Goal: Information Seeking & Learning: Learn about a topic

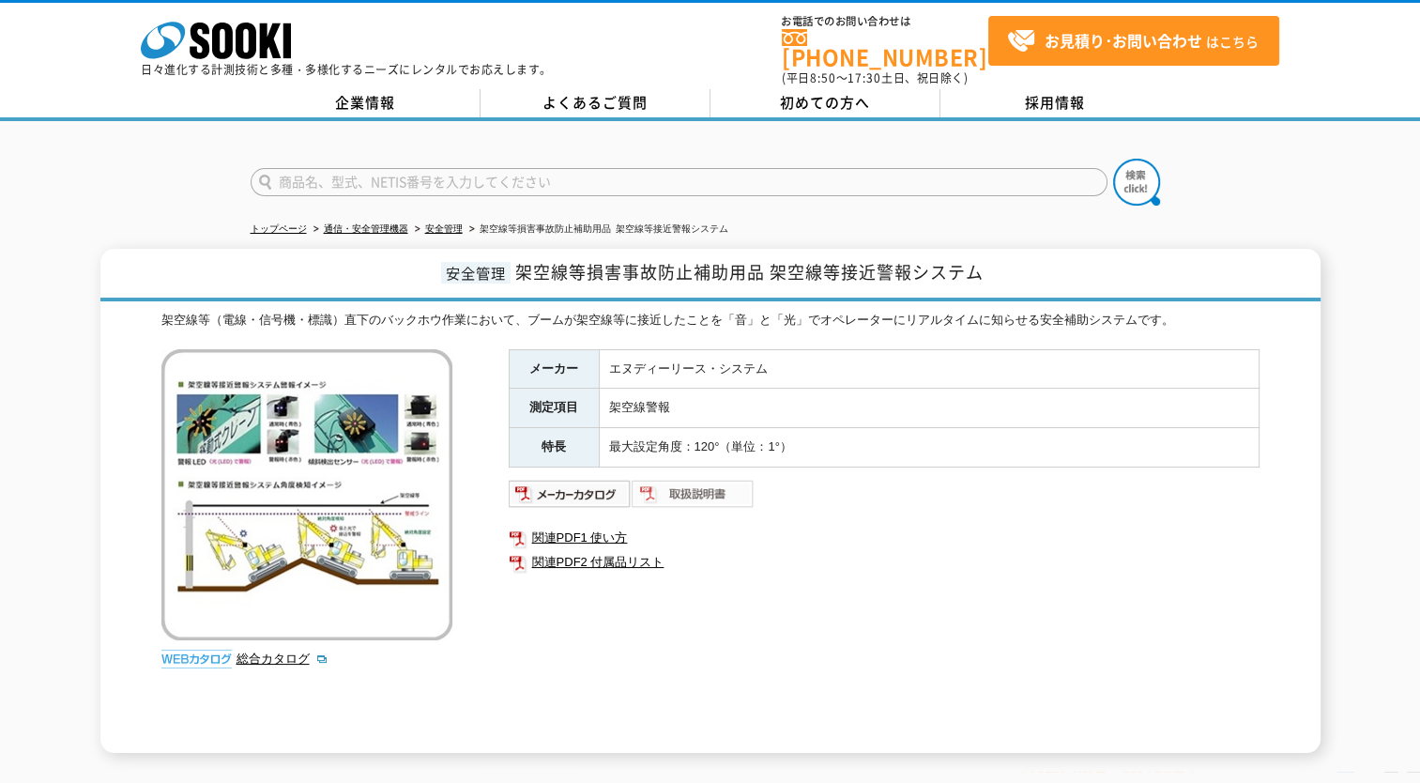
click at [671, 479] on img at bounding box center [693, 494] width 123 height 30
click at [590, 479] on img at bounding box center [570, 494] width 123 height 30
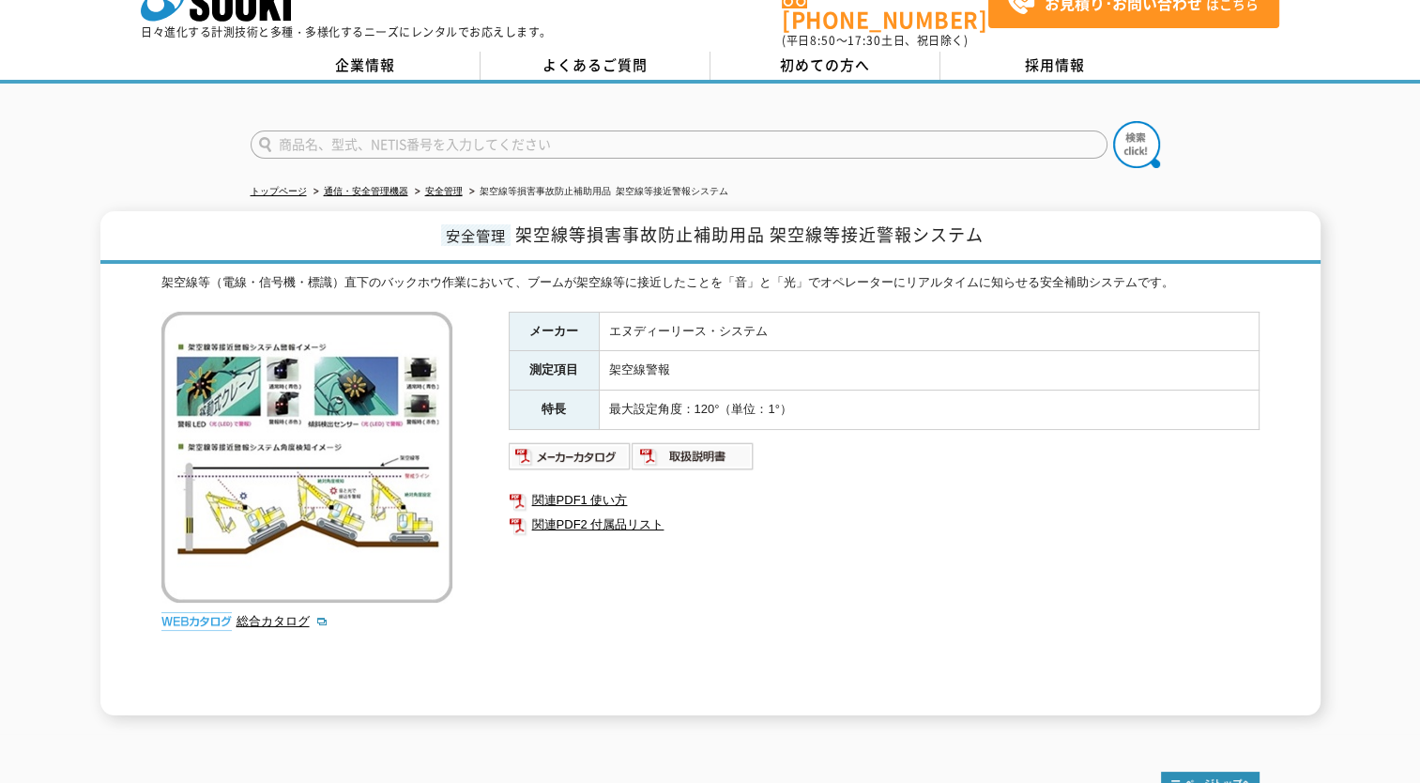
scroll to position [223, 0]
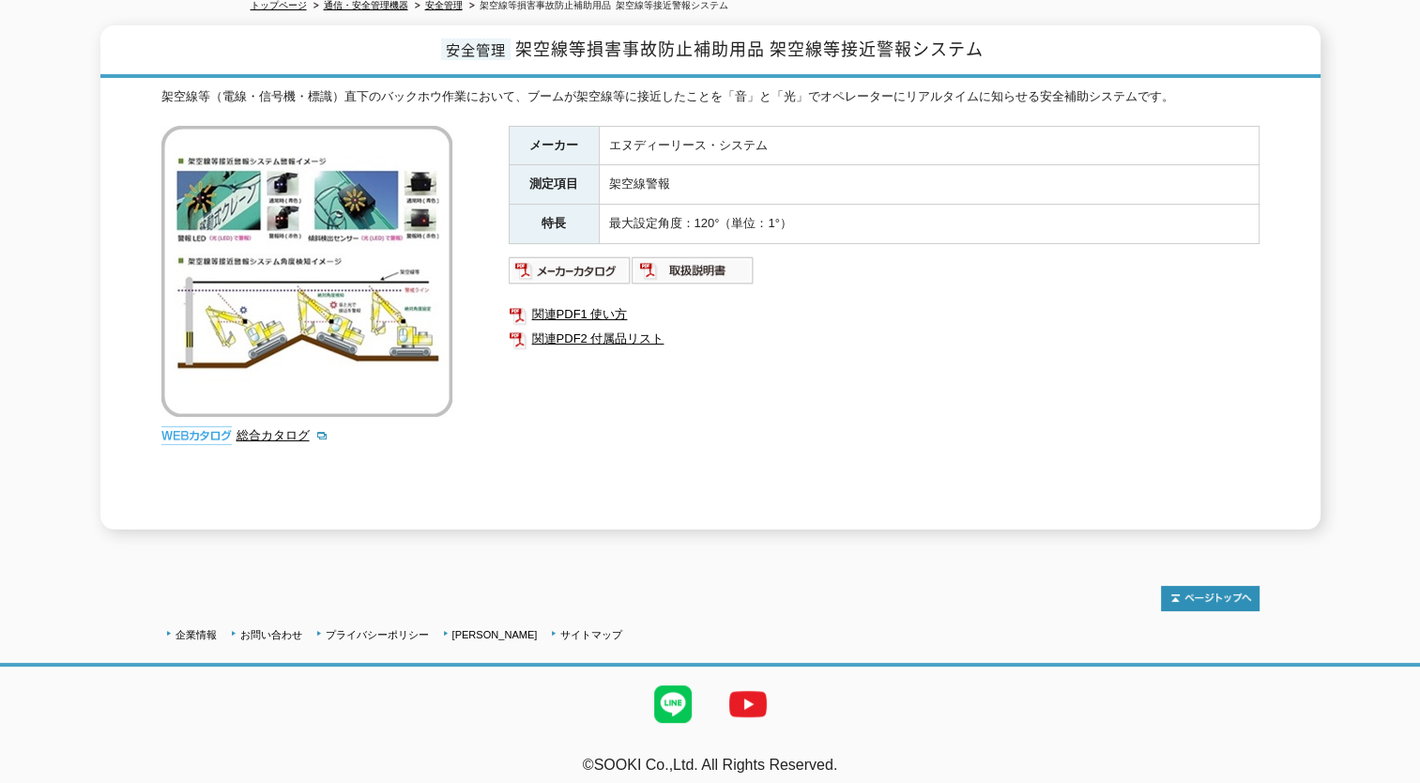
drag, startPoint x: 631, startPoint y: 86, endPoint x: 479, endPoint y: 221, distance: 202.8
click at [631, 87] on div "架空線等（電線・信号機・標識）直下のバックホウ作業において、ブームが架空線等に接近したことを「音」と「光」でオペレーターにリアルタイムに知らせる安全補助システ…" at bounding box center [710, 97] width 1098 height 20
click at [267, 428] on link "総合カタログ" at bounding box center [282, 435] width 92 height 14
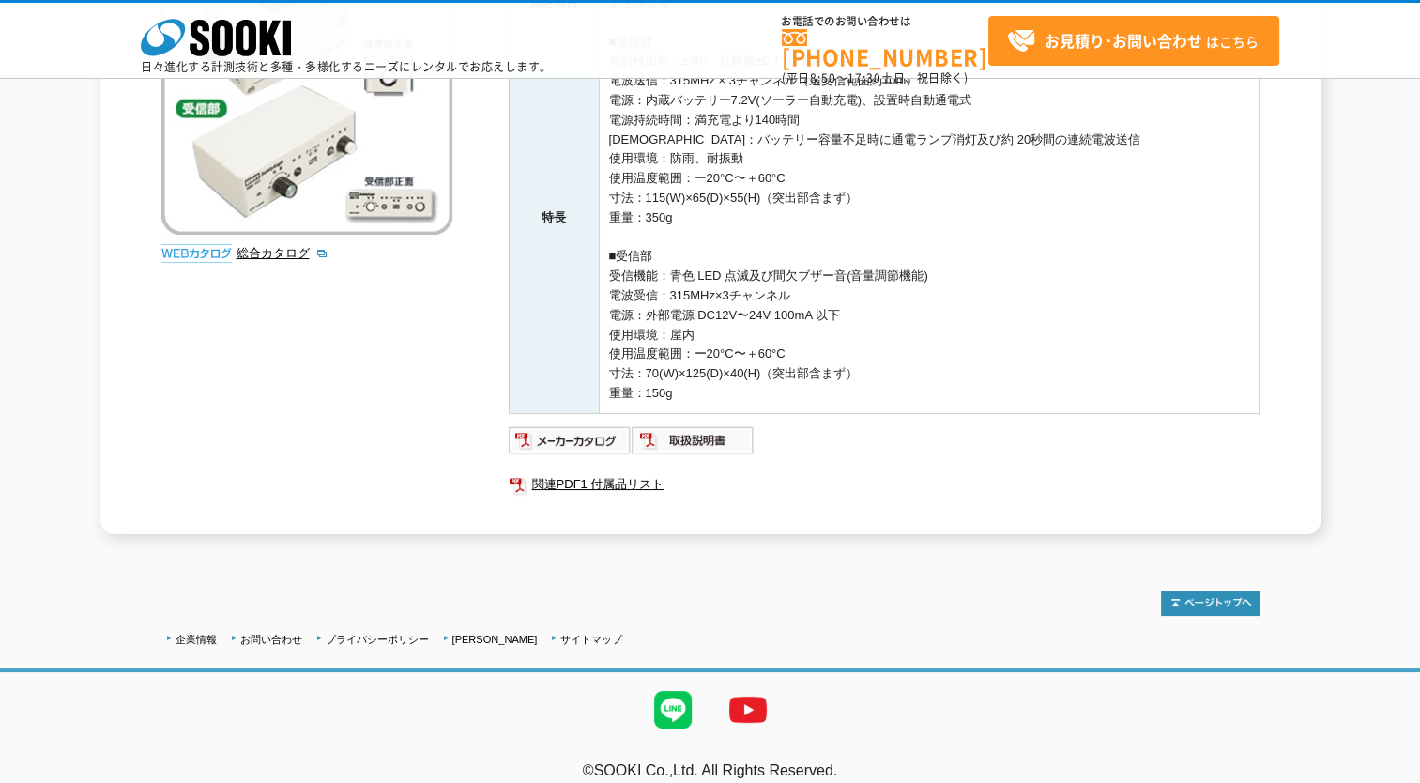
scroll to position [354, 0]
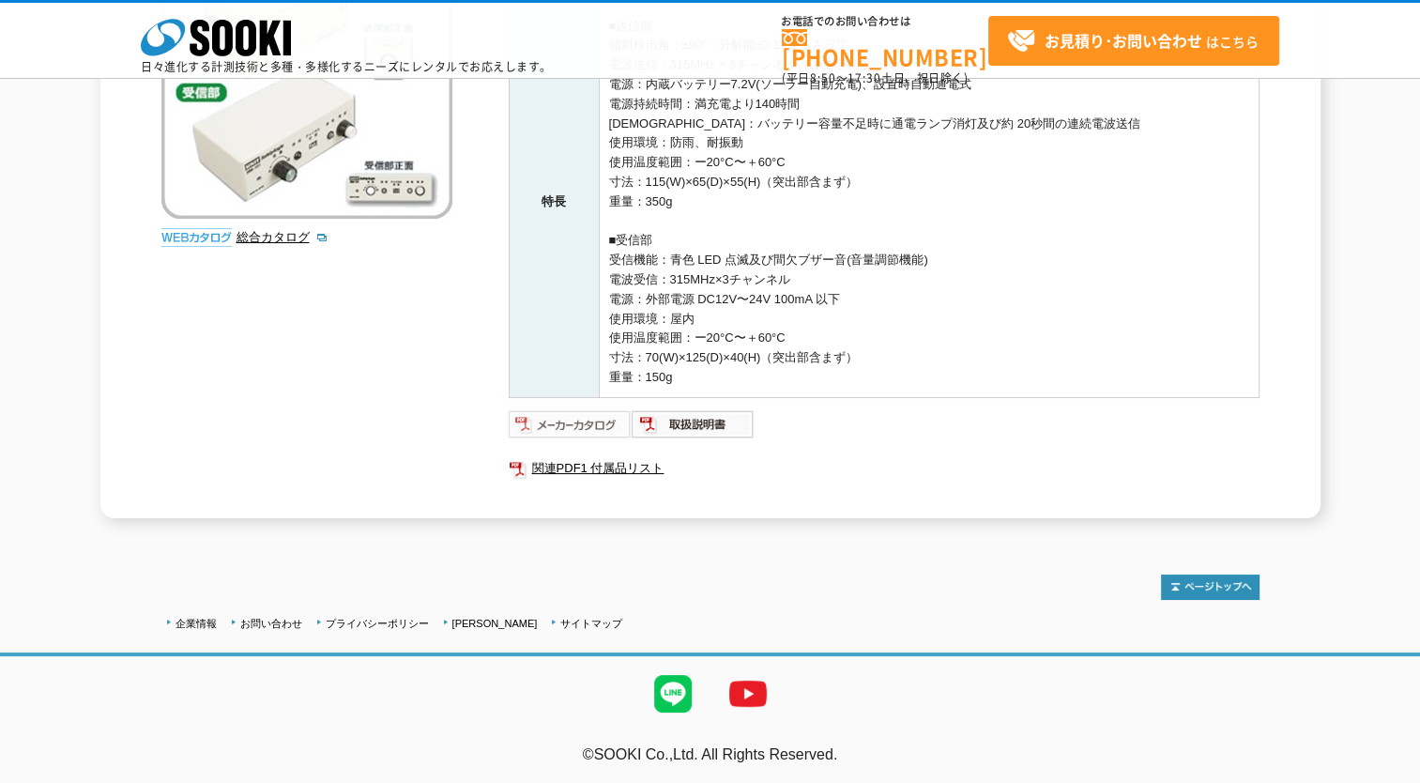
click at [566, 411] on img at bounding box center [570, 424] width 123 height 30
click at [702, 421] on img at bounding box center [693, 424] width 123 height 30
